Goal: Navigation & Orientation: Understand site structure

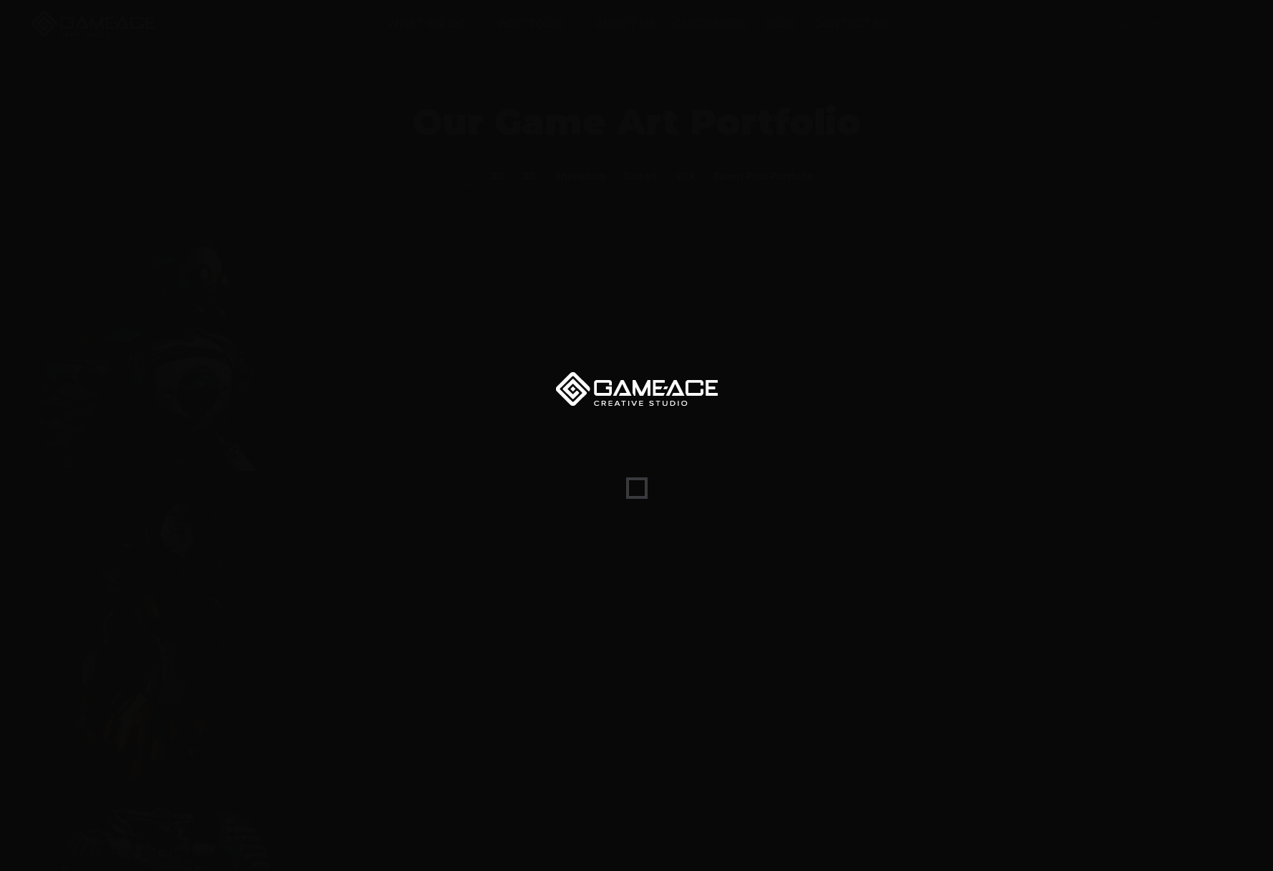
click at [678, 435] on div at bounding box center [636, 435] width 1273 height 871
click at [690, 233] on div at bounding box center [636, 435] width 1273 height 871
click at [638, 434] on div at bounding box center [636, 435] width 1273 height 871
click at [615, 504] on div at bounding box center [636, 435] width 1273 height 871
click at [625, 492] on div at bounding box center [636, 488] width 1273 height 22
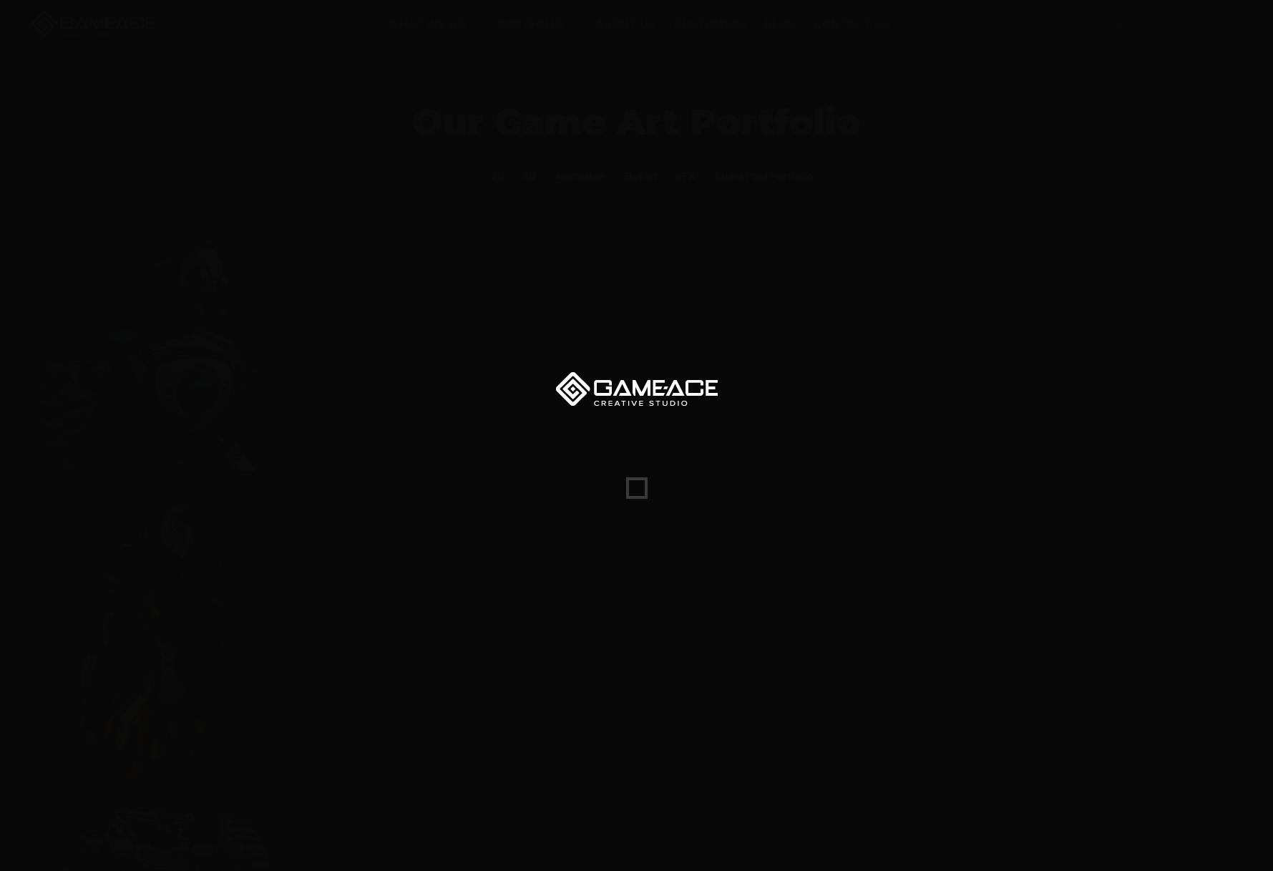
click at [633, 492] on span at bounding box center [636, 487] width 21 height 21
click at [655, 501] on div at bounding box center [636, 435] width 1273 height 871
click at [830, 470] on div at bounding box center [636, 435] width 1273 height 871
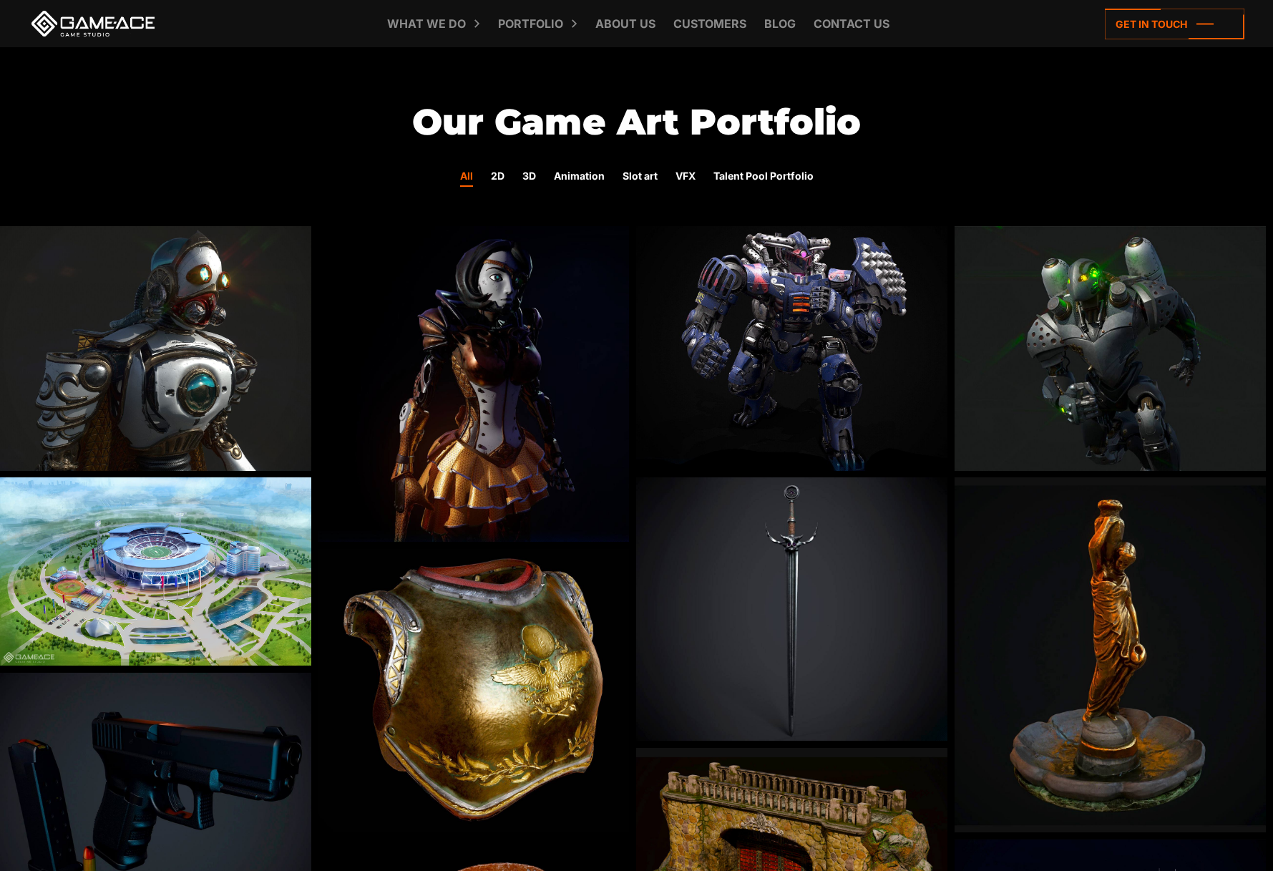
click at [134, 21] on link at bounding box center [93, 24] width 129 height 26
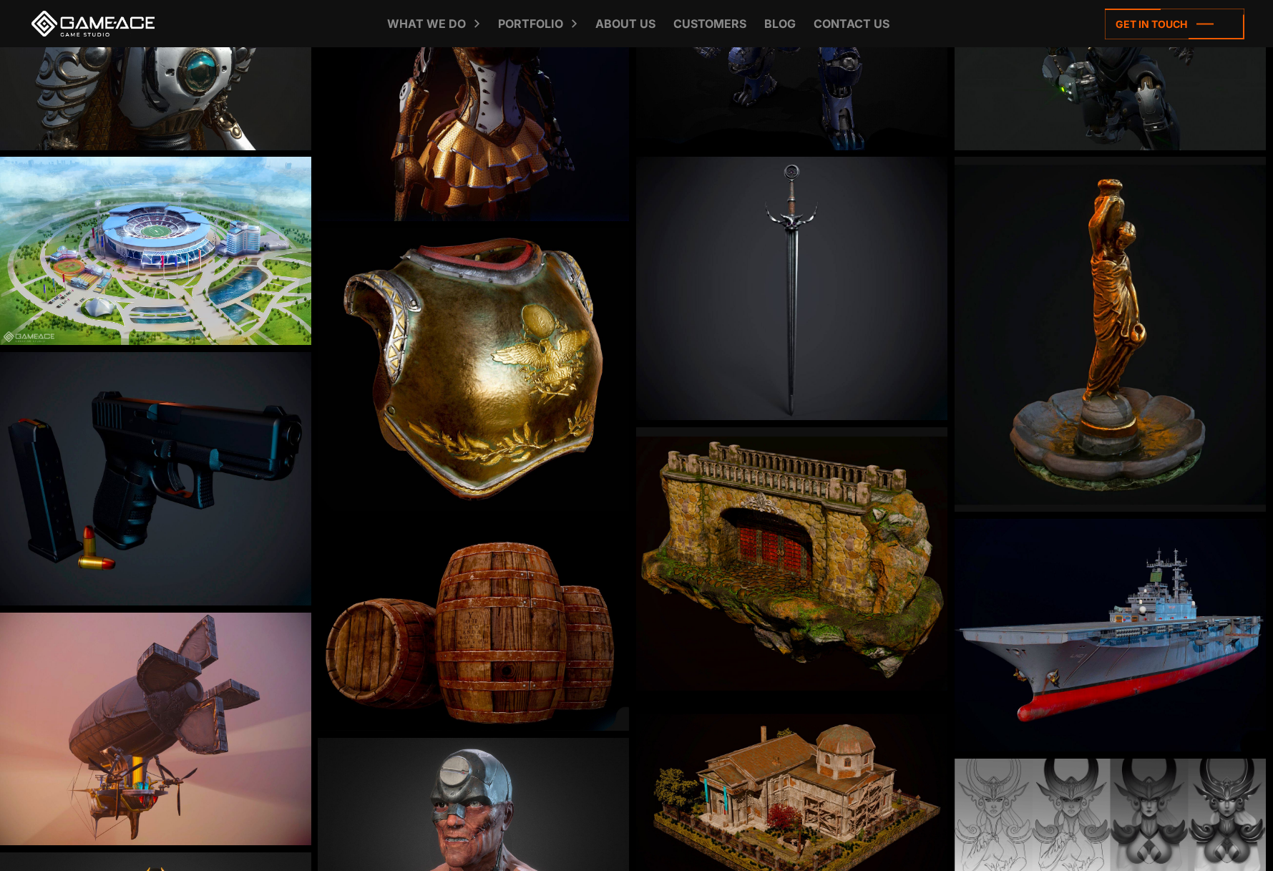
scroll to position [483, 0]
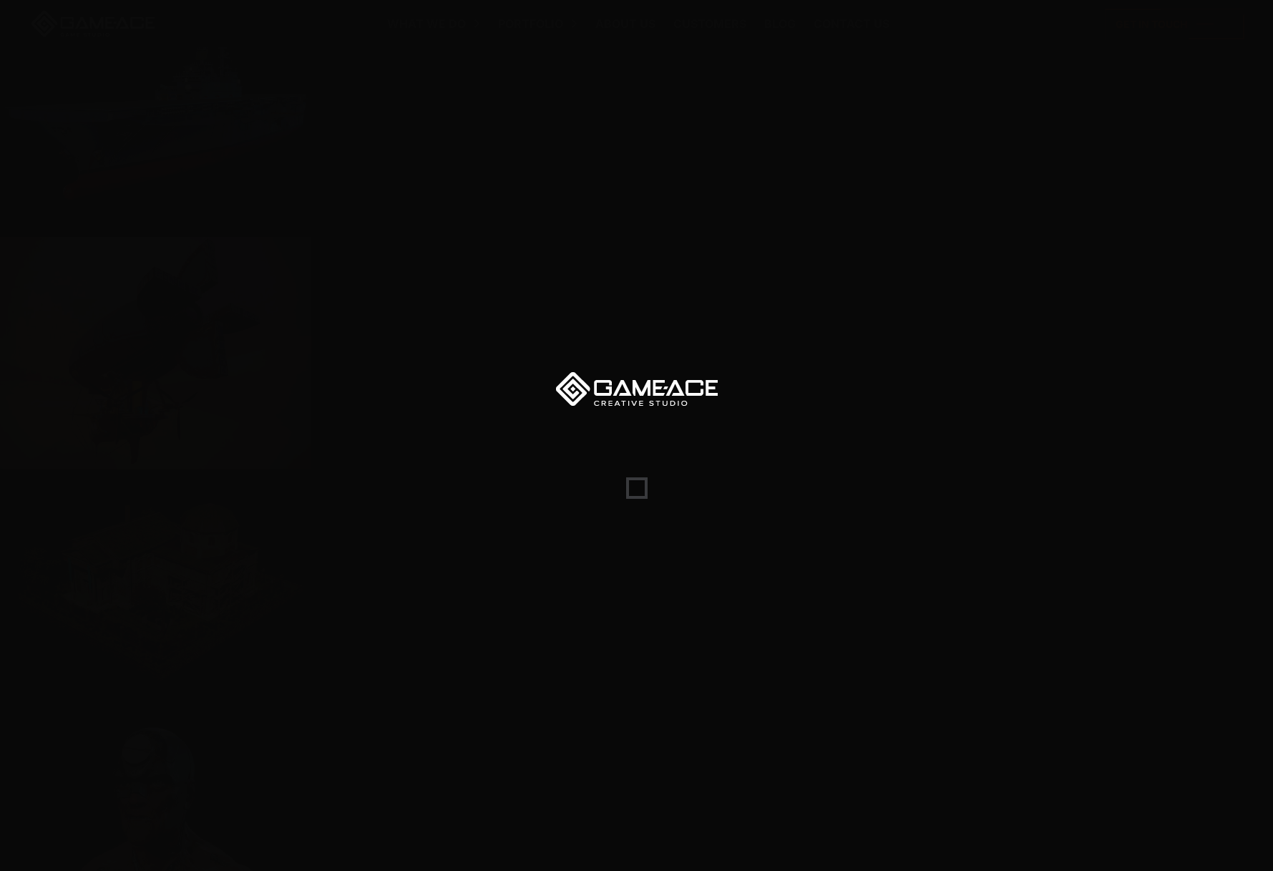
scroll to position [612, 0]
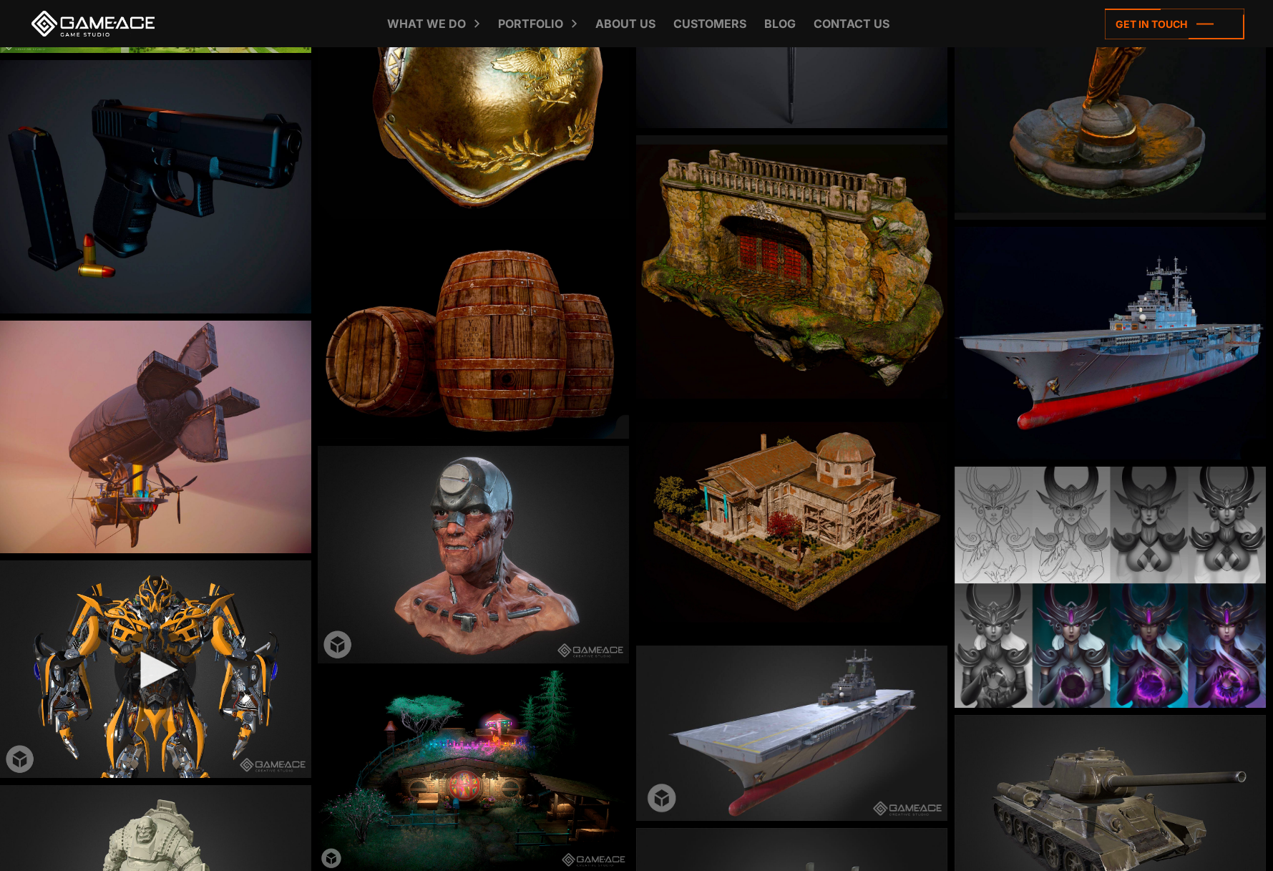
click at [167, 672] on img at bounding box center [155, 669] width 311 height 218
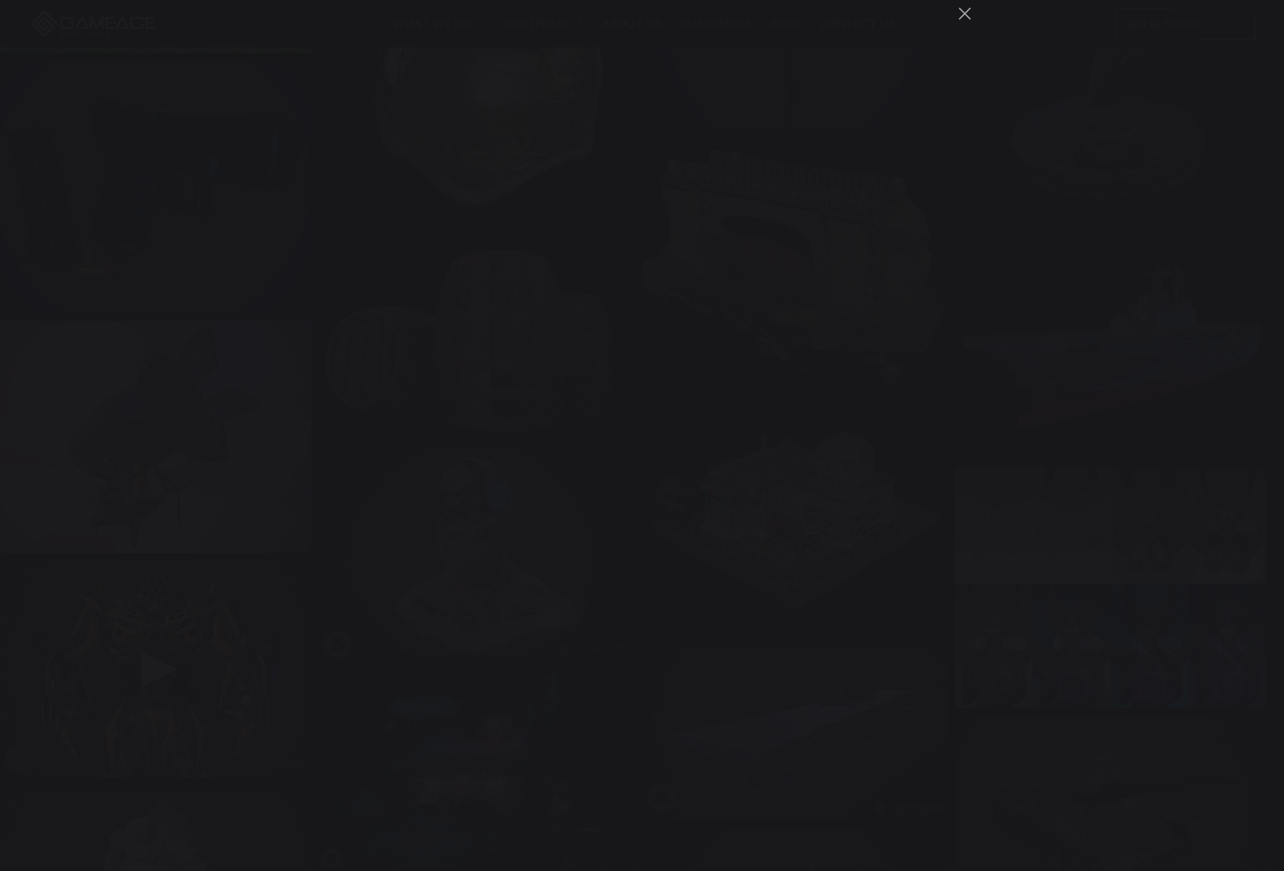
click at [1065, 479] on div "You can close this modal content with the ESC key" at bounding box center [642, 435] width 1284 height 871
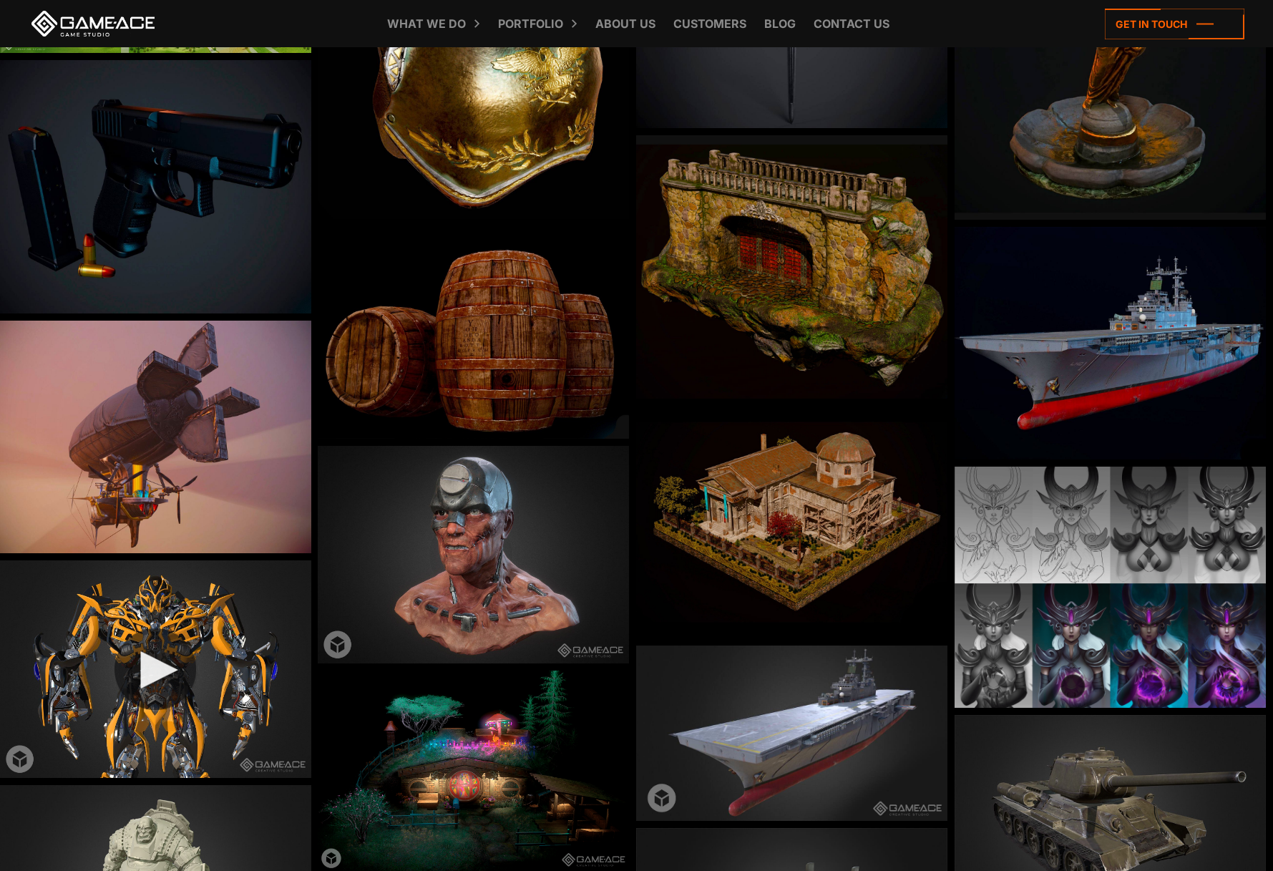
click at [218, 648] on img at bounding box center [155, 669] width 311 height 218
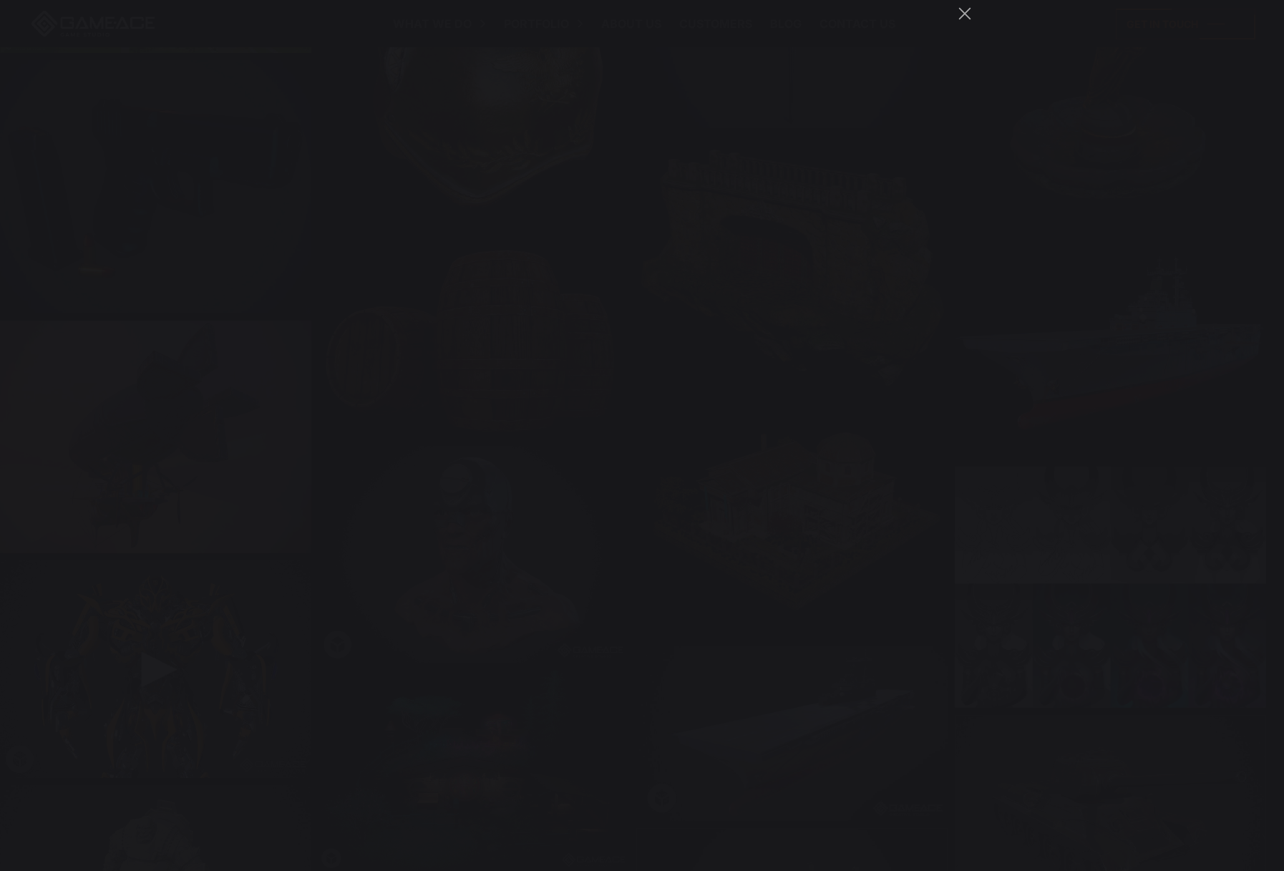
click at [1123, 192] on div "You can close this modal content with the ESC key" at bounding box center [642, 435] width 1284 height 871
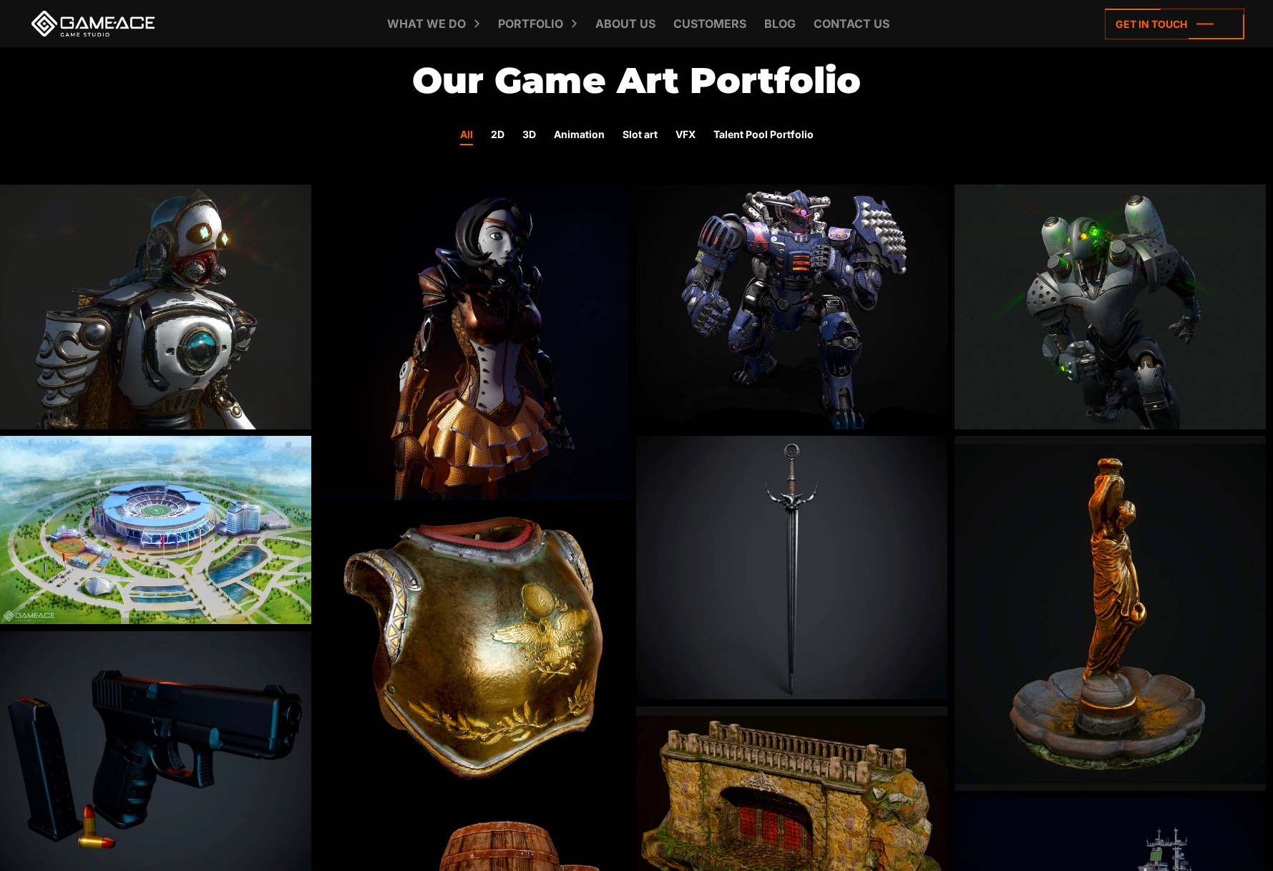
scroll to position [0, 0]
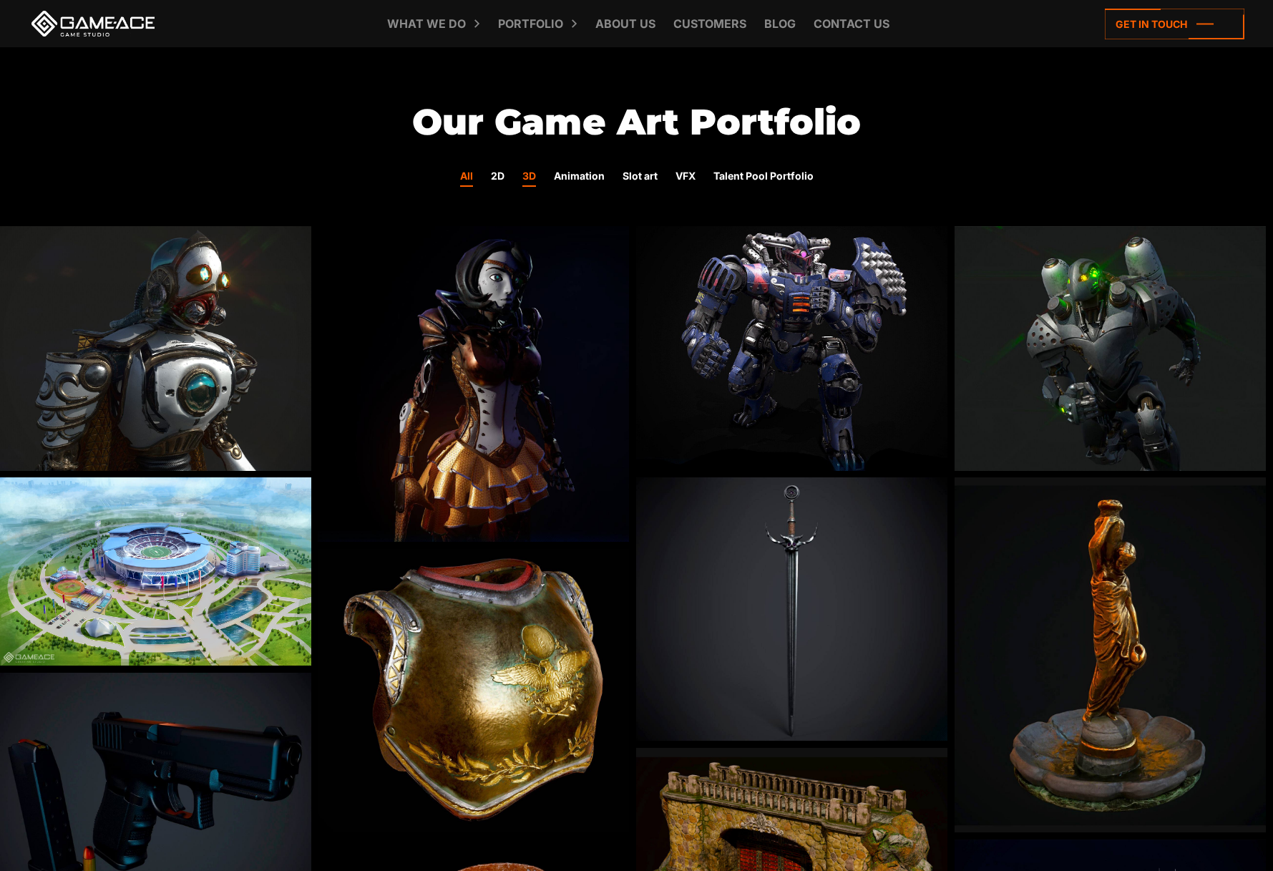
click at [529, 177] on link "3D" at bounding box center [529, 177] width 14 height 19
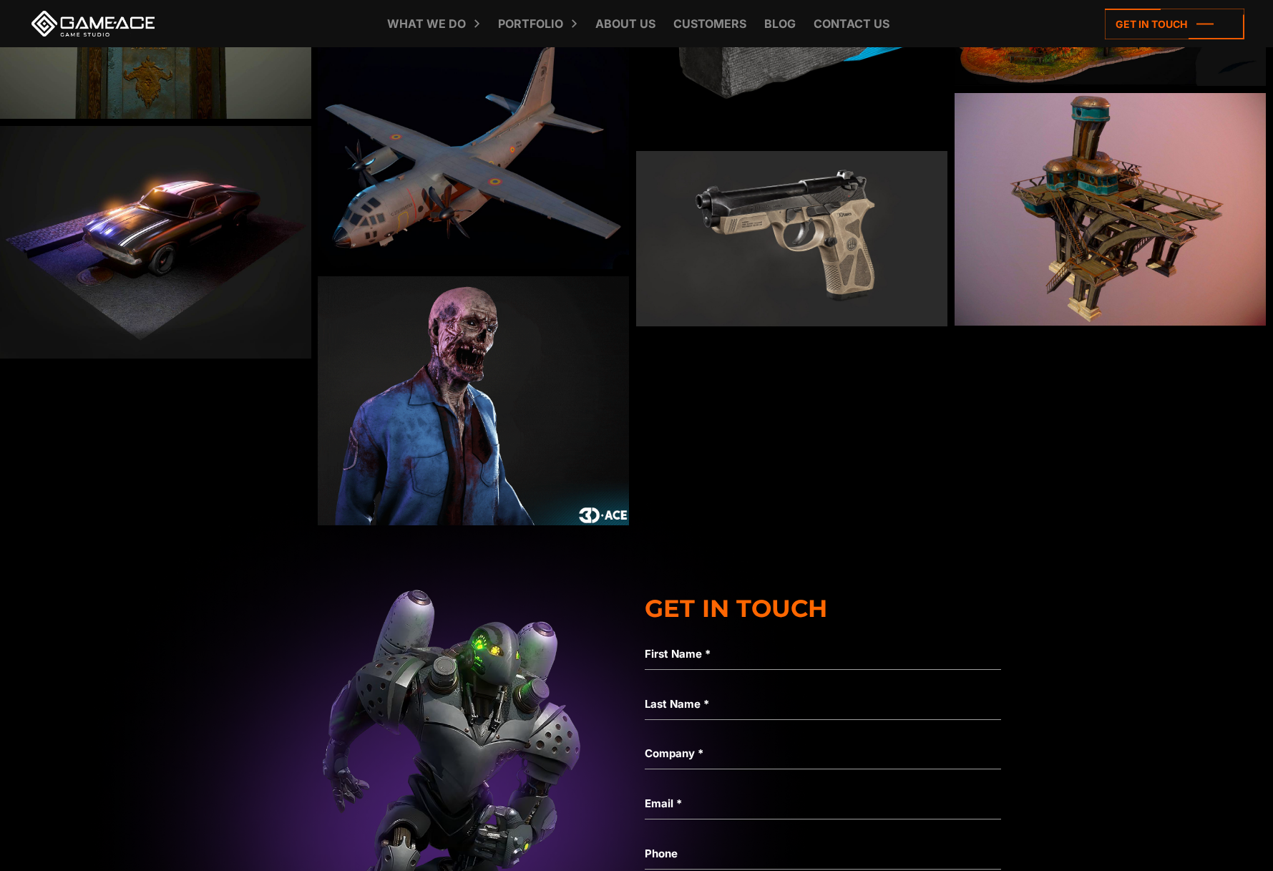
scroll to position [1608, 0]
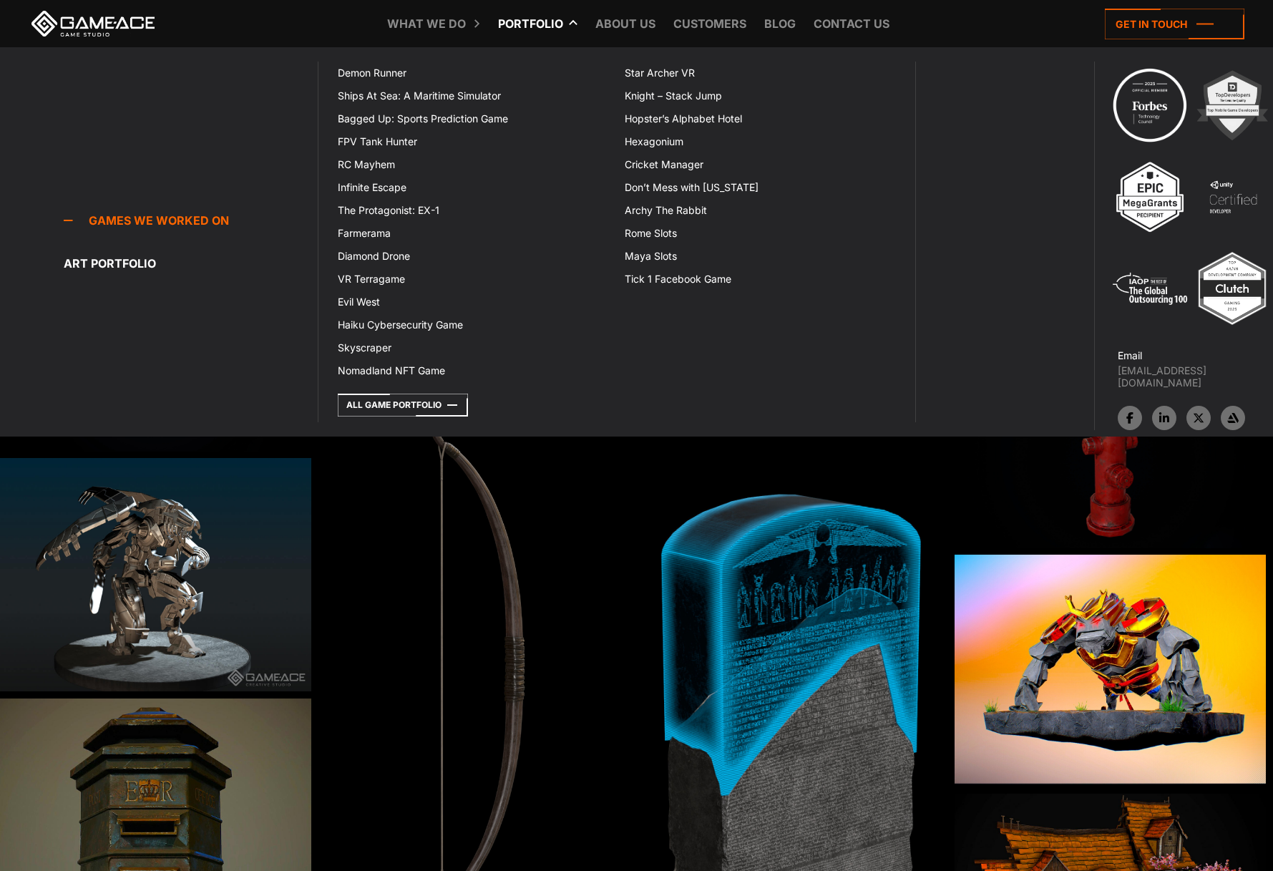
click at [545, 17] on link "Portfolio" at bounding box center [530, 23] width 79 height 47
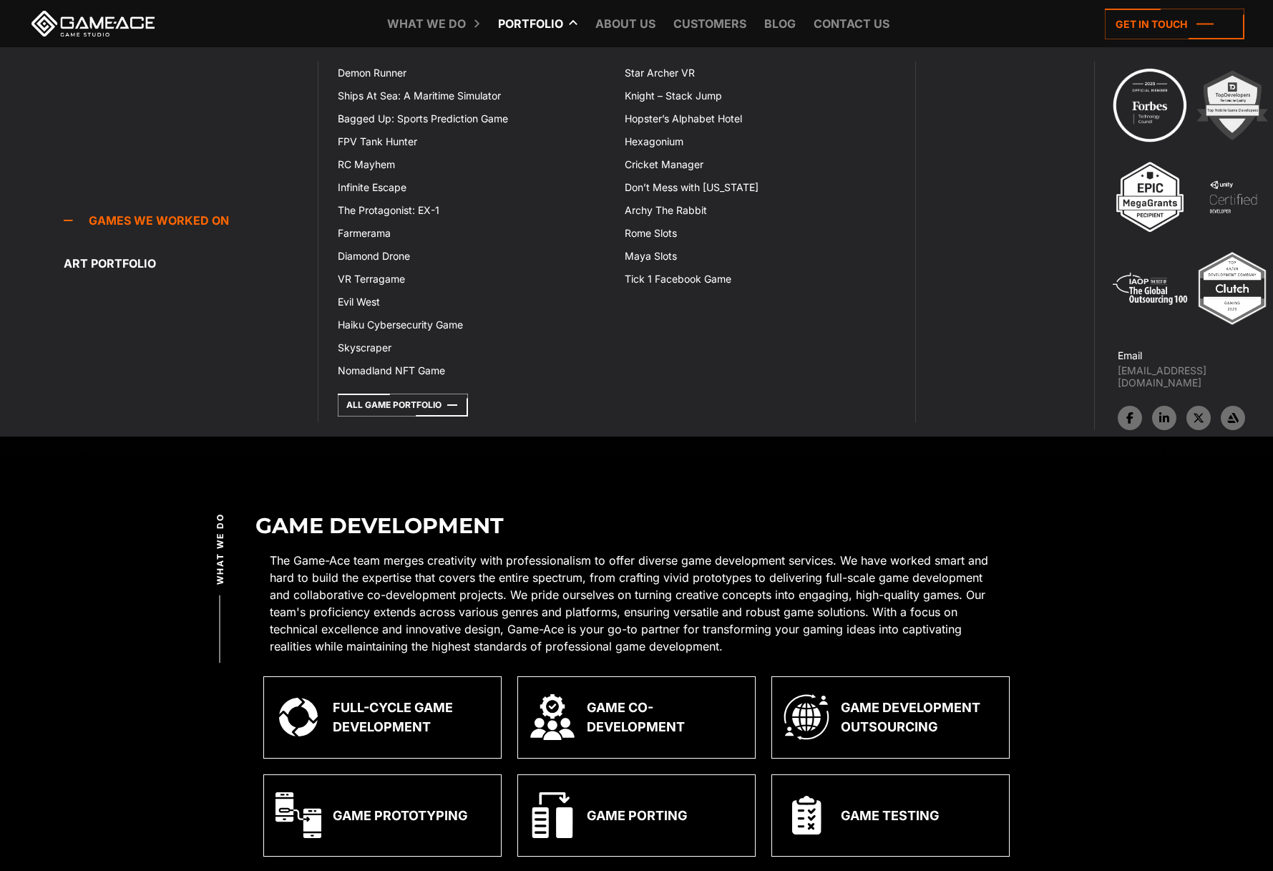
click at [529, 28] on link "Portfolio" at bounding box center [530, 23] width 79 height 47
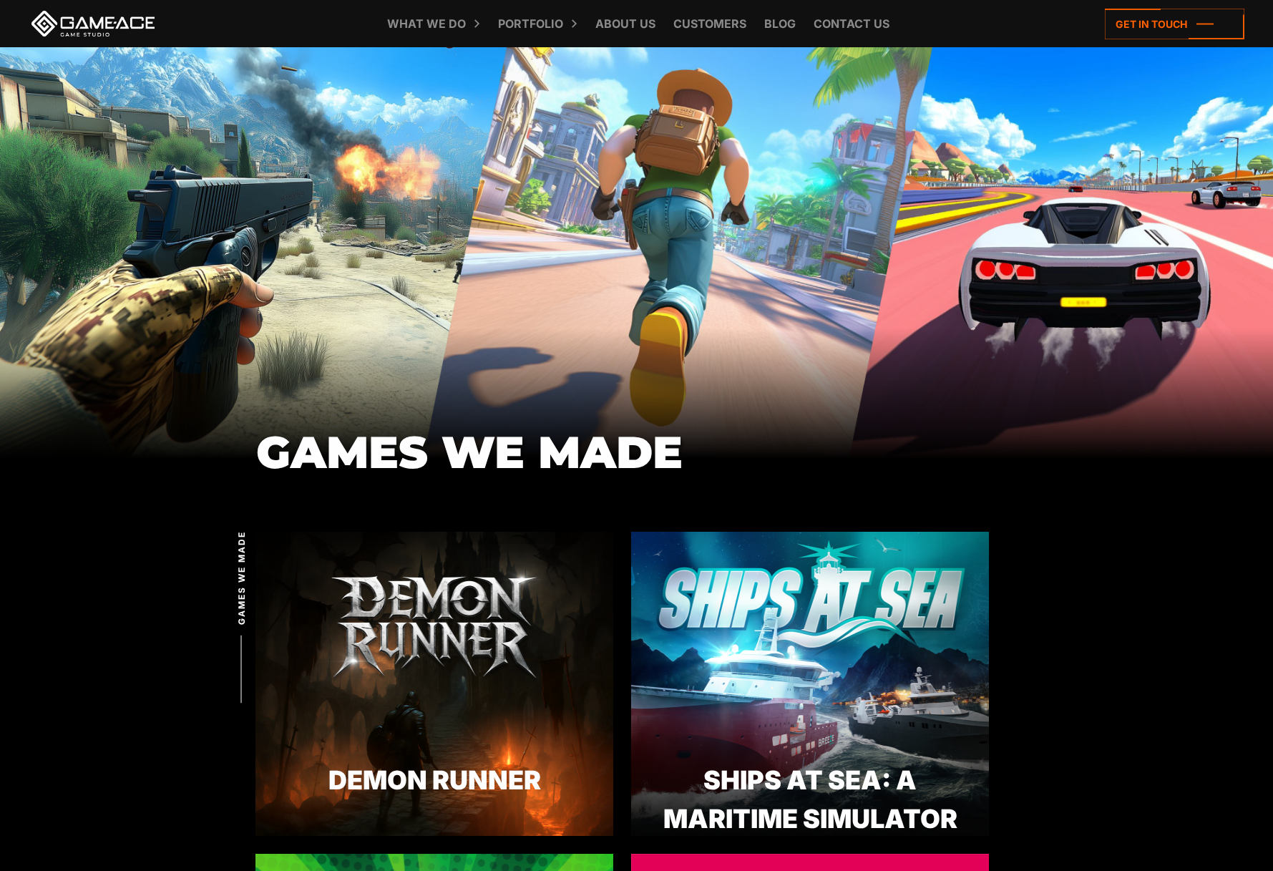
click at [165, 36] on div "What we do Game development Game development Full-Cycle Game Development Game C…" at bounding box center [637, 23] width 1216 height 47
click at [151, 34] on link at bounding box center [93, 24] width 129 height 26
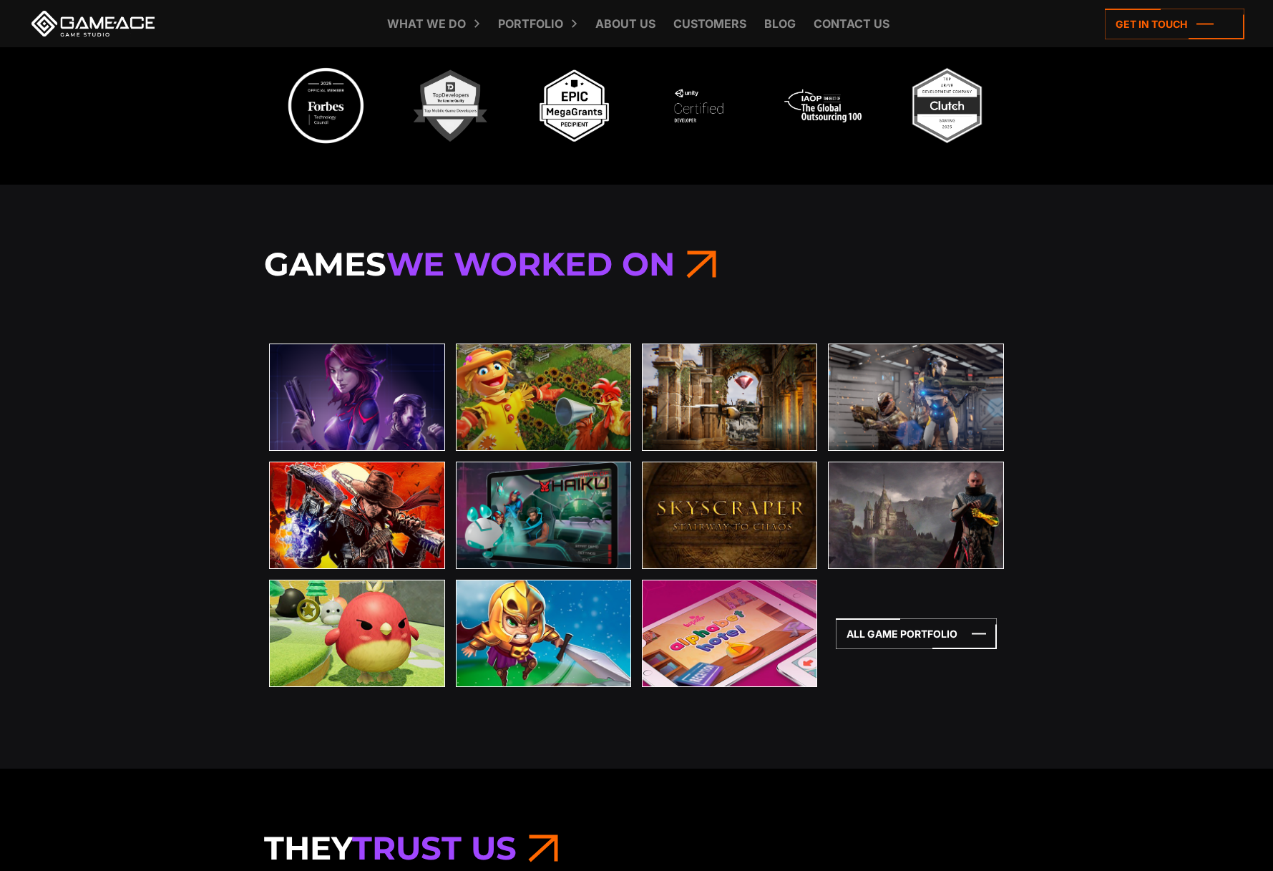
scroll to position [4830, 0]
